Goal: Find specific page/section: Find specific page/section

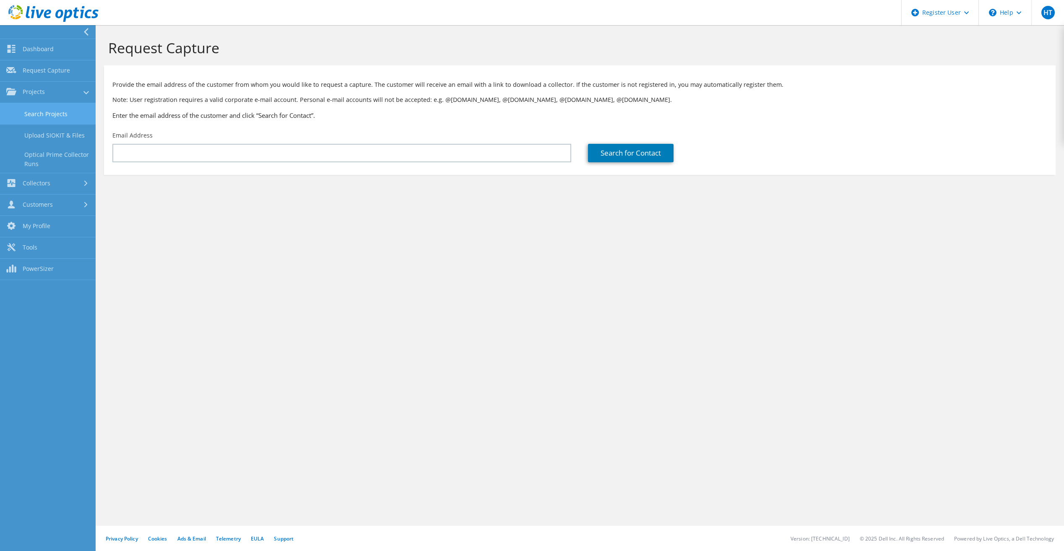
click at [55, 111] on link "Search Projects" at bounding box center [48, 113] width 96 height 21
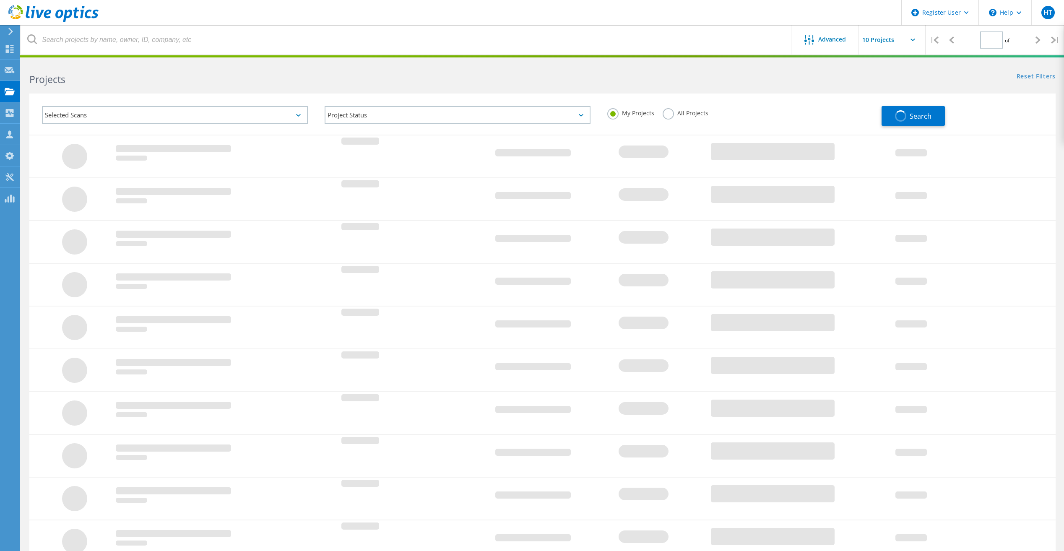
type input "1"
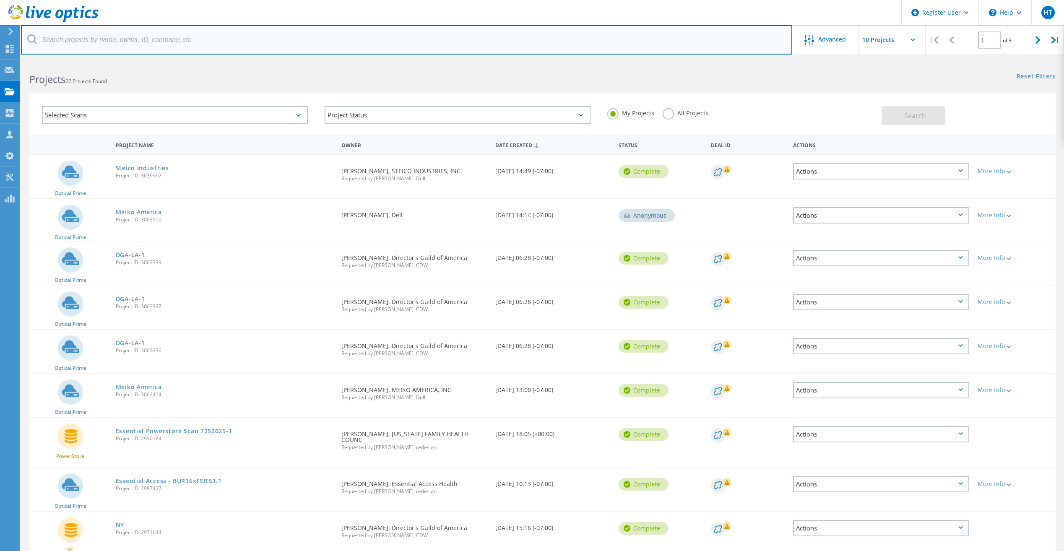
click at [171, 34] on input "text" at bounding box center [406, 39] width 771 height 29
paste input "DRadomski@placentia.org"
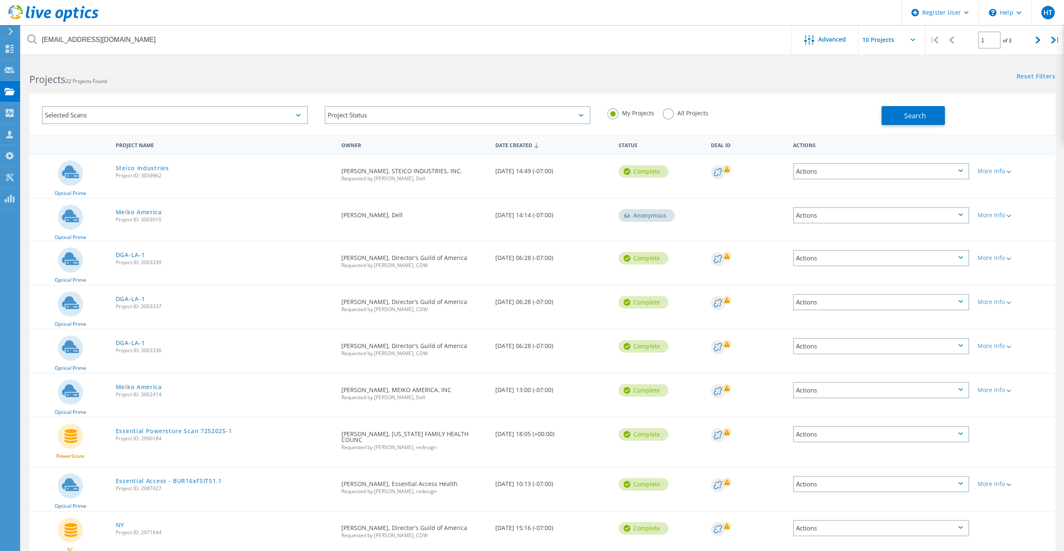
click at [672, 113] on label "All Projects" at bounding box center [686, 112] width 46 height 8
click at [0, 0] on input "All Projects" at bounding box center [0, 0] width 0 height 0
click at [934, 118] on button "Search" at bounding box center [913, 115] width 63 height 19
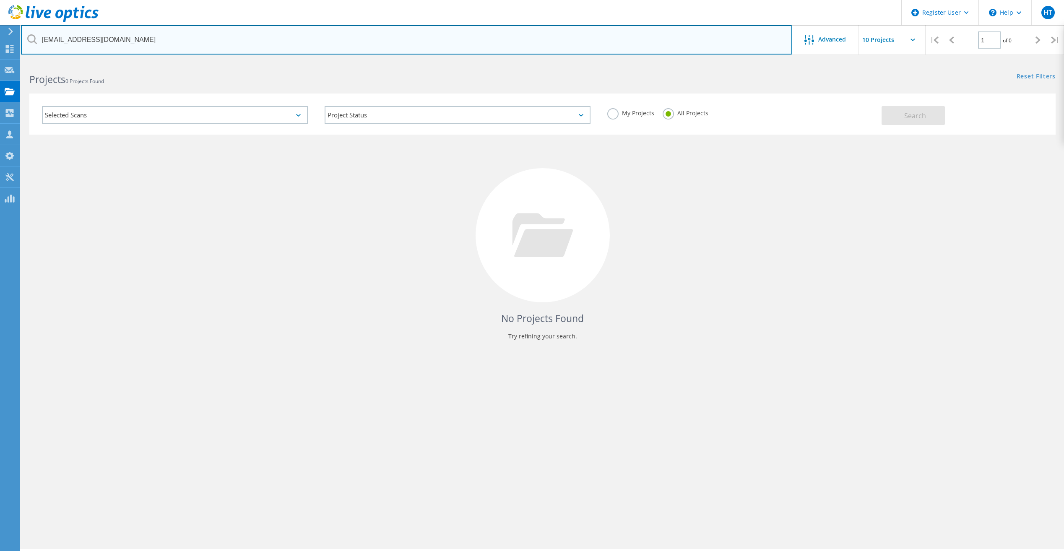
click at [78, 42] on input "DRadomski@placentia.org" at bounding box center [406, 39] width 771 height 29
type input "@placentia.org"
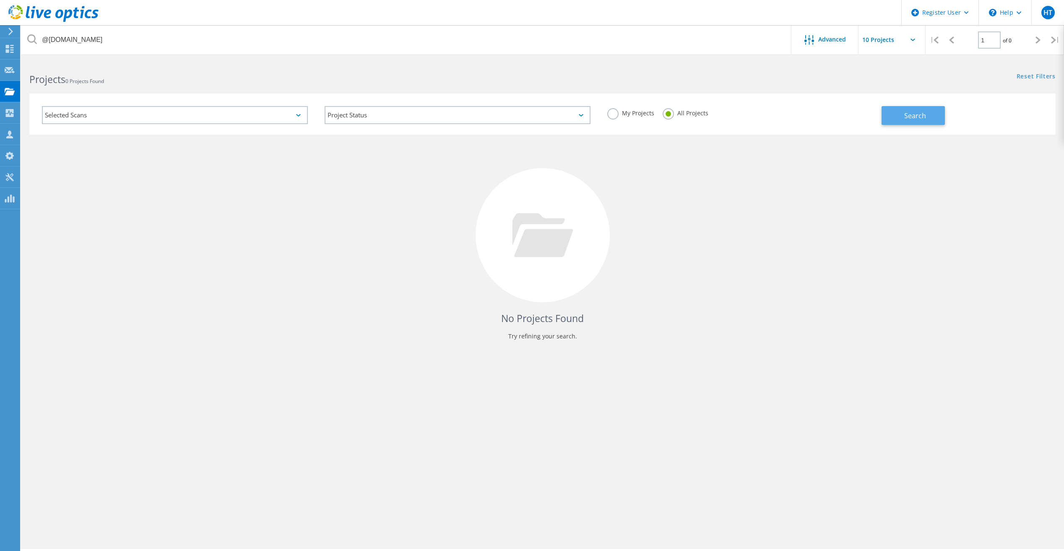
click at [926, 124] on button "Search" at bounding box center [913, 115] width 63 height 19
